Goal: Task Accomplishment & Management: Complete application form

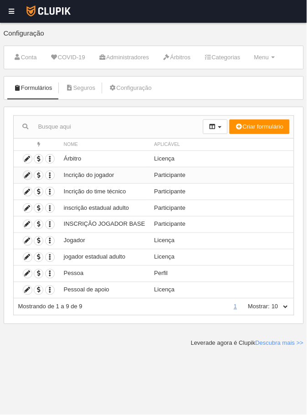
click at [26, 175] on icon at bounding box center [27, 175] width 9 height 9
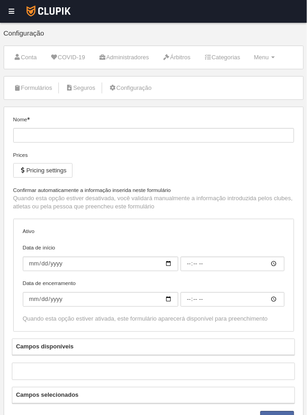
type input "Incrição do jogador"
checkbox input "true"
type input "[DATE]"
type input "00:00"
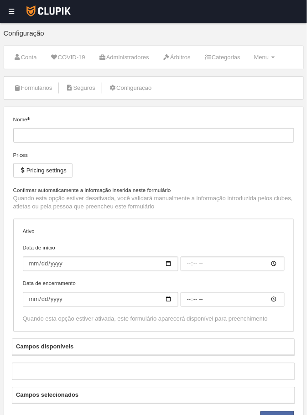
type input "[DATE]"
type input "23:55"
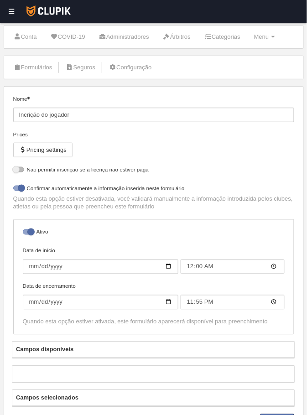
scroll to position [23, 0]
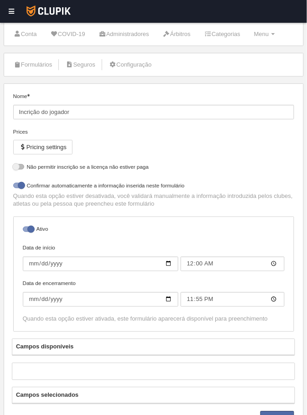
select select "selected"
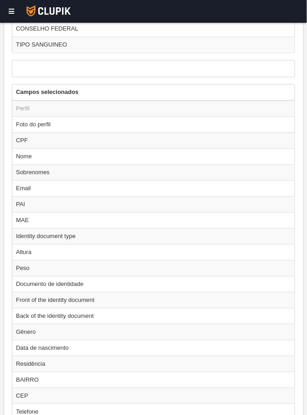
scroll to position [650, 0]
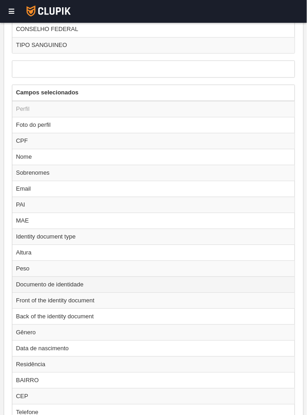
click at [34, 288] on td "Documento de identidade" at bounding box center [153, 285] width 283 height 16
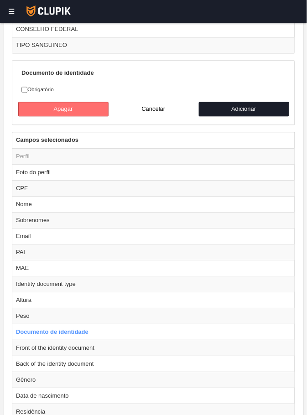
click at [46, 104] on button "Apagar" at bounding box center [63, 109] width 90 height 15
radio input "false"
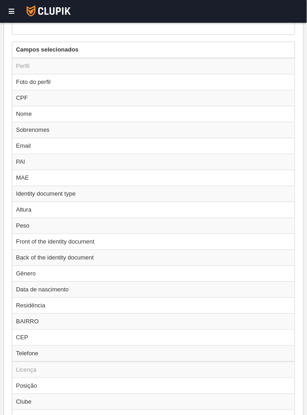
scroll to position [756, 0]
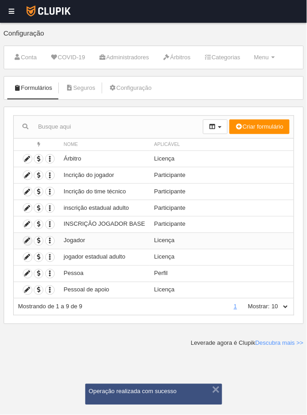
click at [29, 239] on icon at bounding box center [27, 241] width 9 height 9
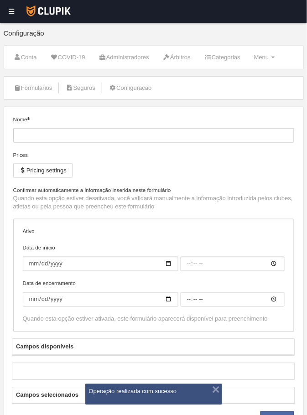
type input "Jogador"
checkbox input "true"
type input "[DATE]"
type input "00:00"
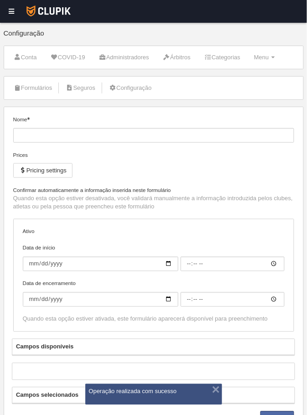
type input "[DATE]"
type input "23:55"
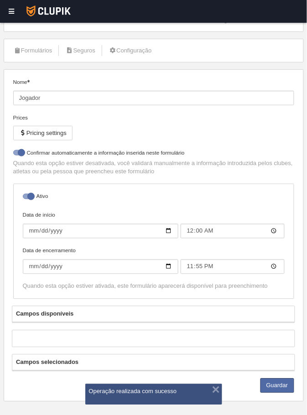
select select "selected"
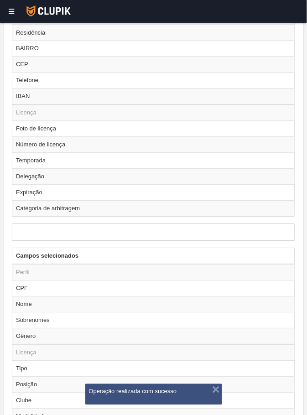
scroll to position [657, 0]
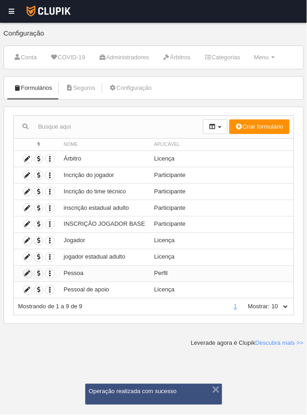
click at [27, 274] on icon at bounding box center [27, 274] width 9 height 9
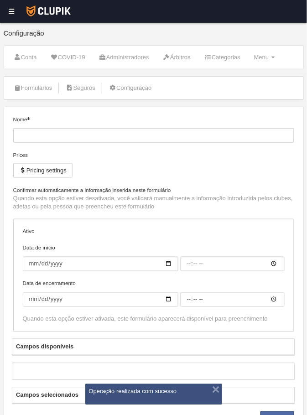
type input "Pessoa"
checkbox input "true"
type input "[DATE]"
type input "00:00"
type input "[DATE]"
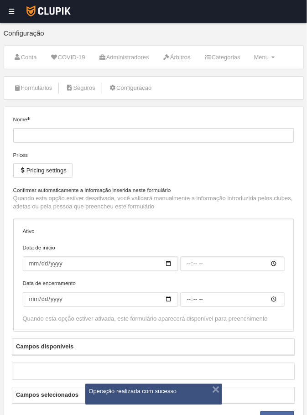
type input "23:55"
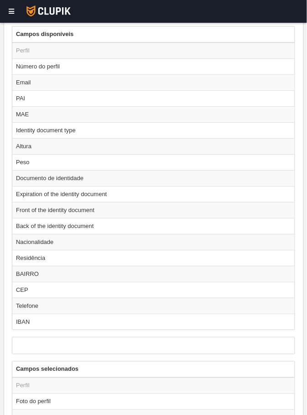
scroll to position [415, 0]
